Goal: Navigation & Orientation: Go to known website

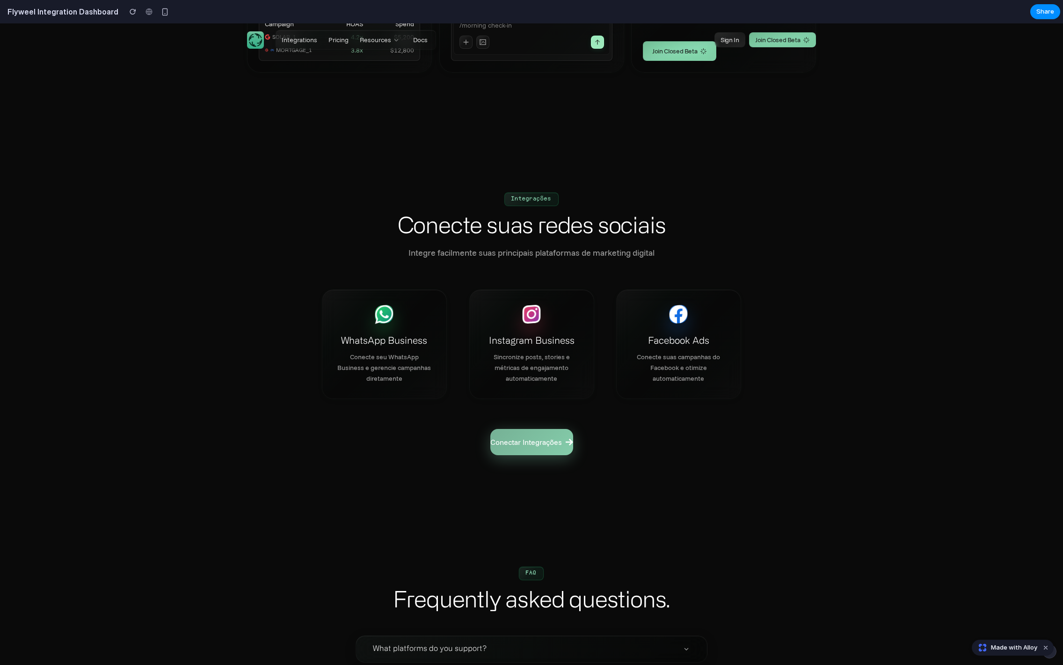
scroll to position [2327, 0]
